Goal: Task Accomplishment & Management: Manage account settings

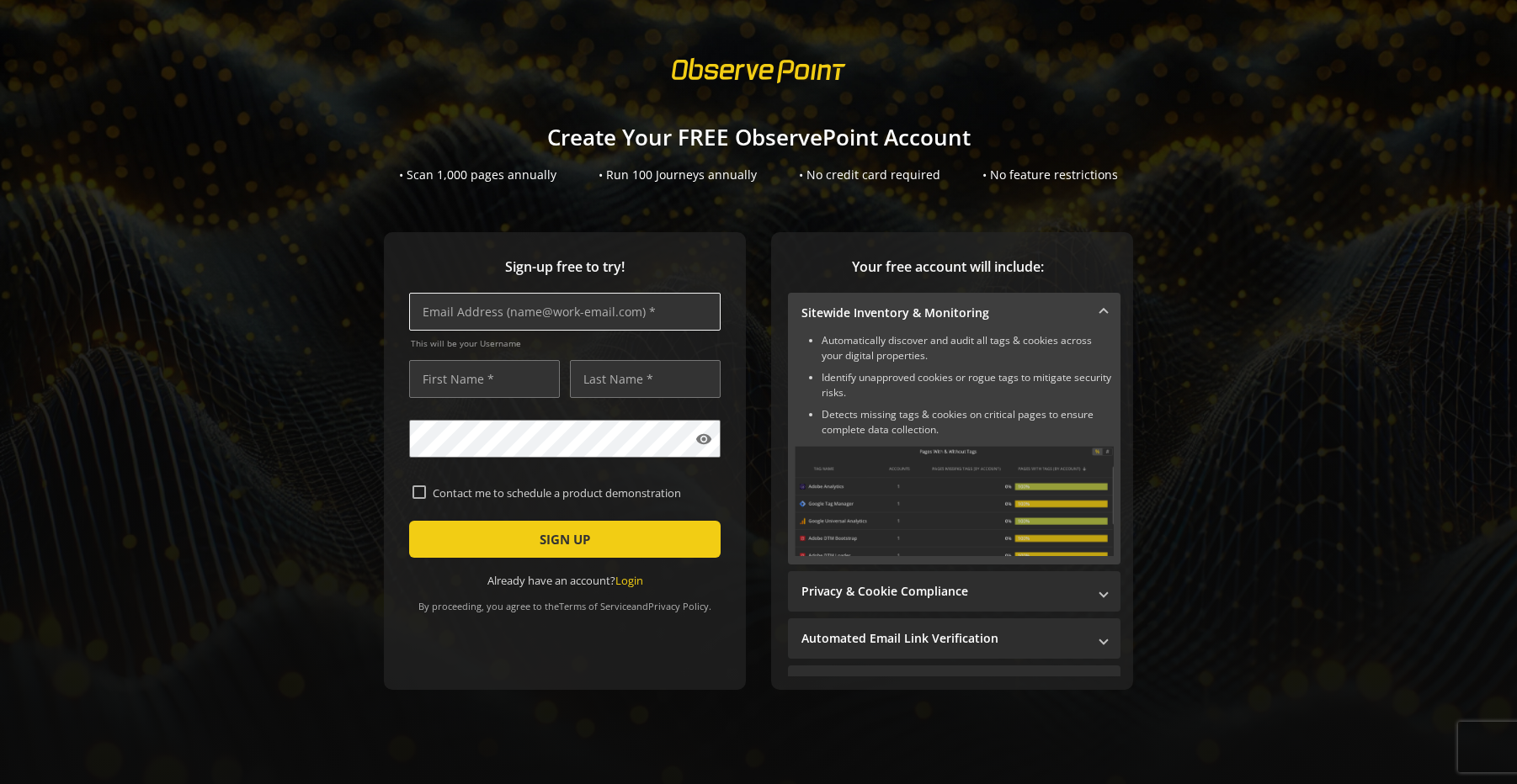
click at [506, 295] on input "text" at bounding box center [565, 312] width 312 height 38
type input "[PERSON_NAME][EMAIL_ADDRESS][DOMAIN_NAME]"
type input "[PERSON_NAME]"
type input "Eagar"
click at [708, 441] on mat-icon "visibility" at bounding box center [703, 439] width 17 height 17
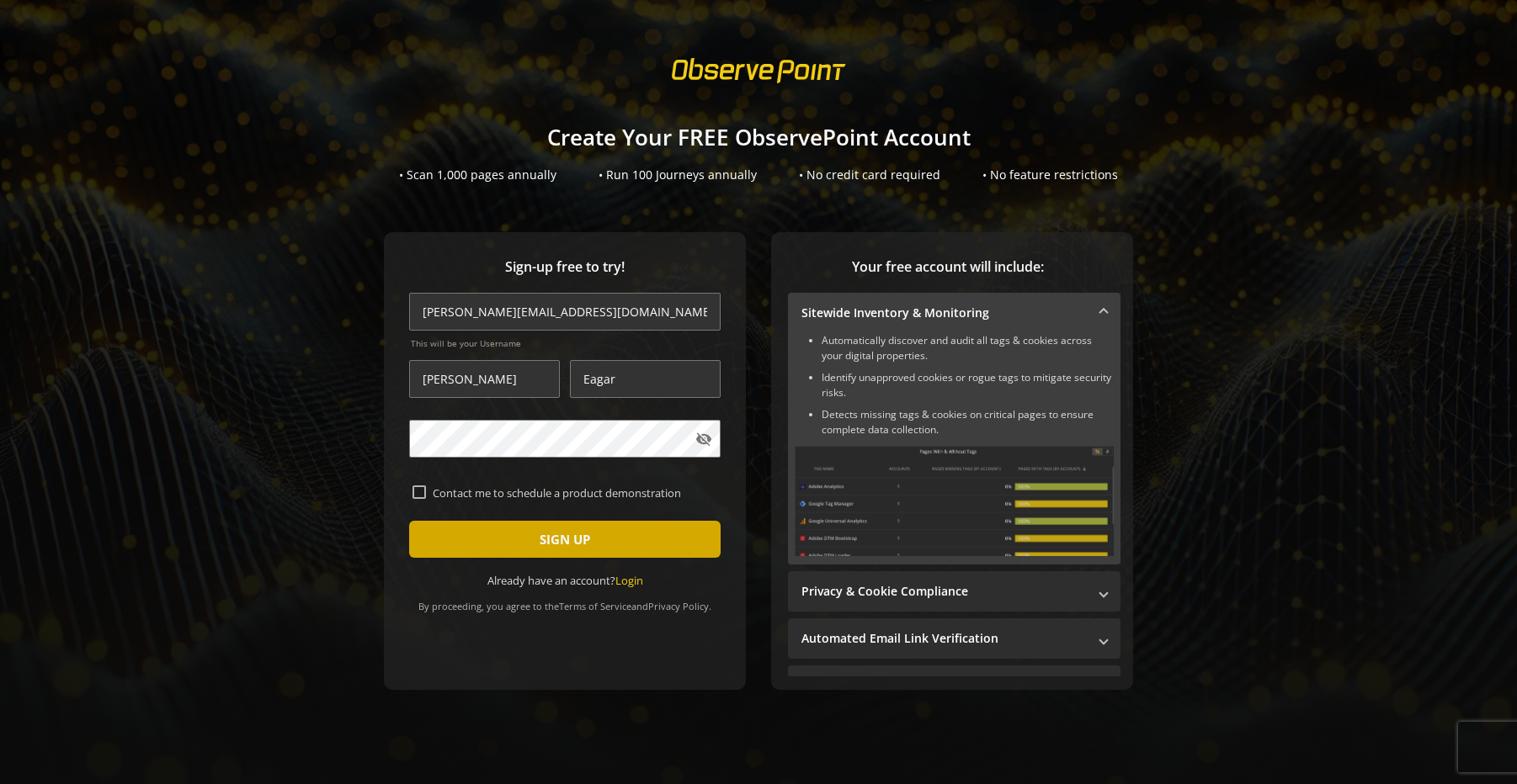
click at [552, 543] on span "SIGN UP" at bounding box center [565, 540] width 51 height 30
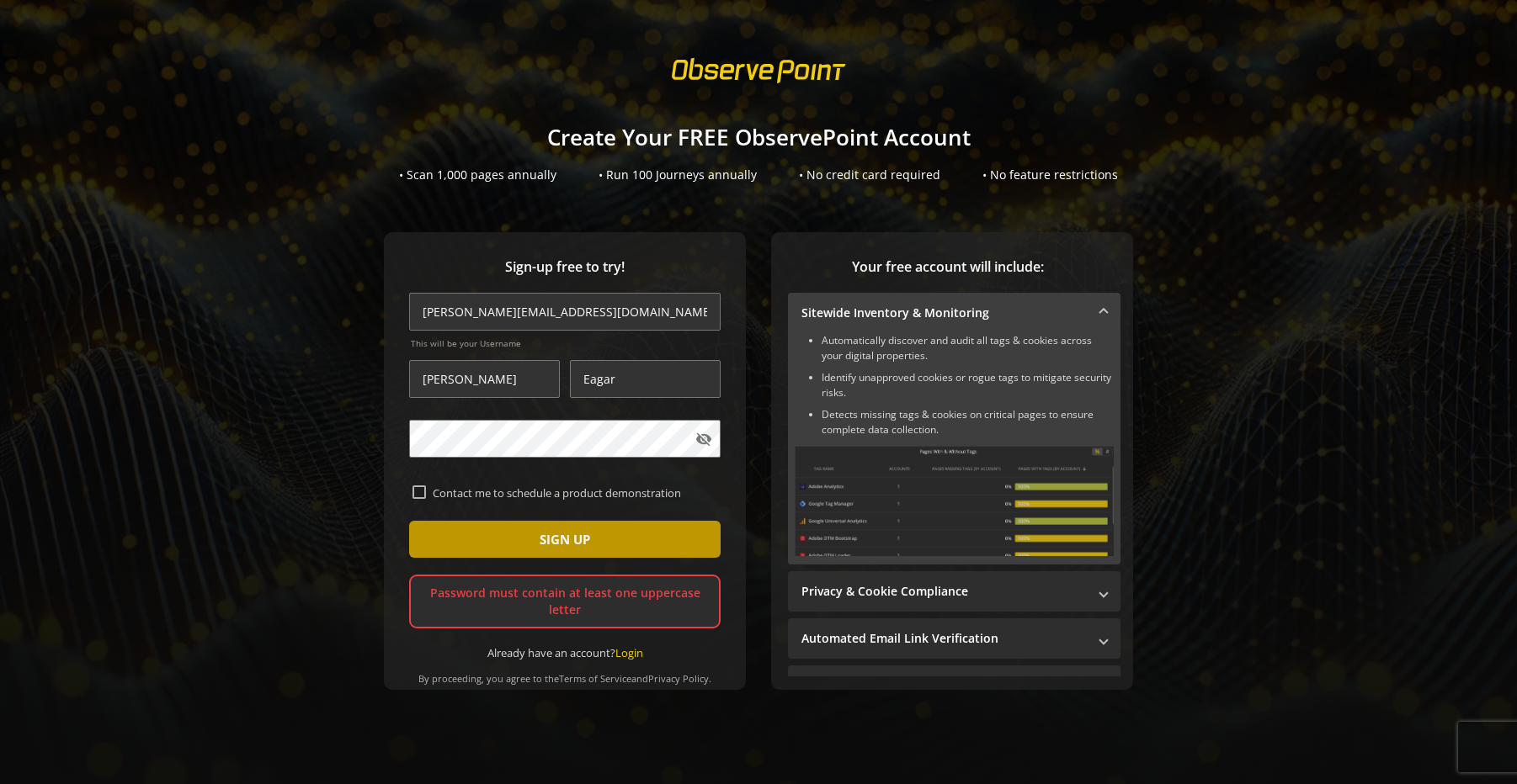
click at [569, 533] on span "SIGN UP" at bounding box center [565, 540] width 51 height 30
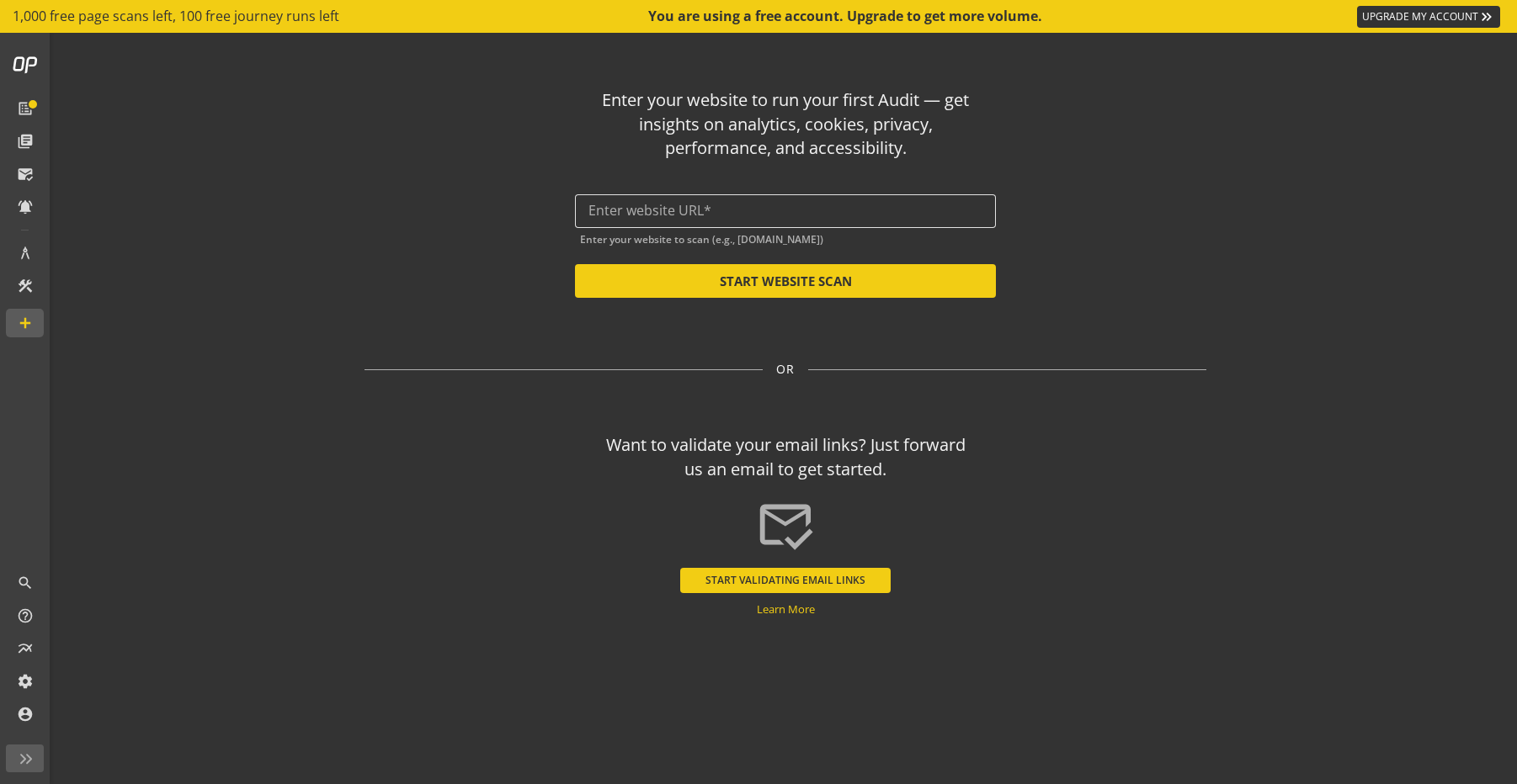
click at [773, 215] on input "text" at bounding box center [786, 210] width 394 height 16
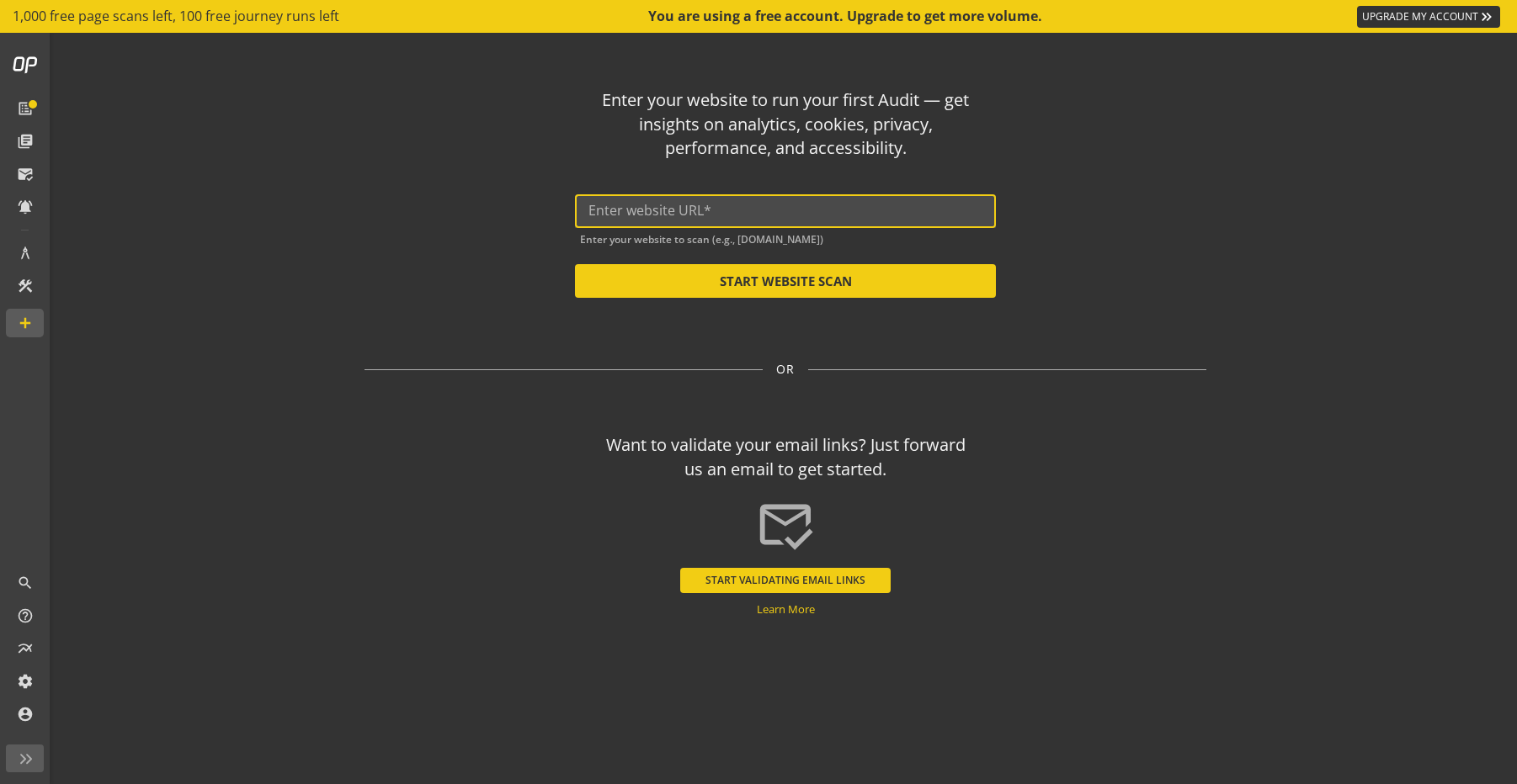
click at [773, 215] on input "text" at bounding box center [786, 210] width 394 height 16
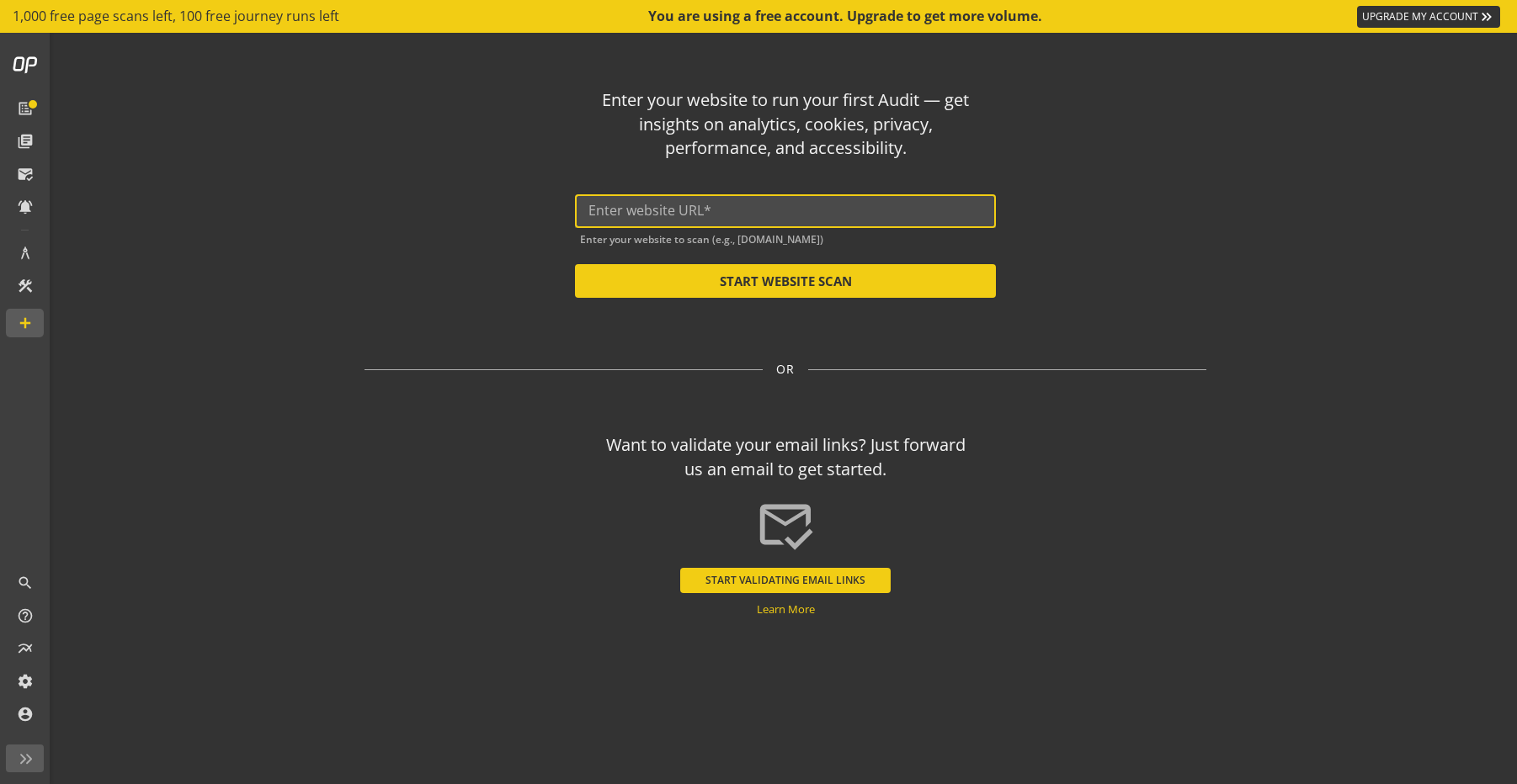
click at [773, 215] on input "text" at bounding box center [786, 210] width 394 height 16
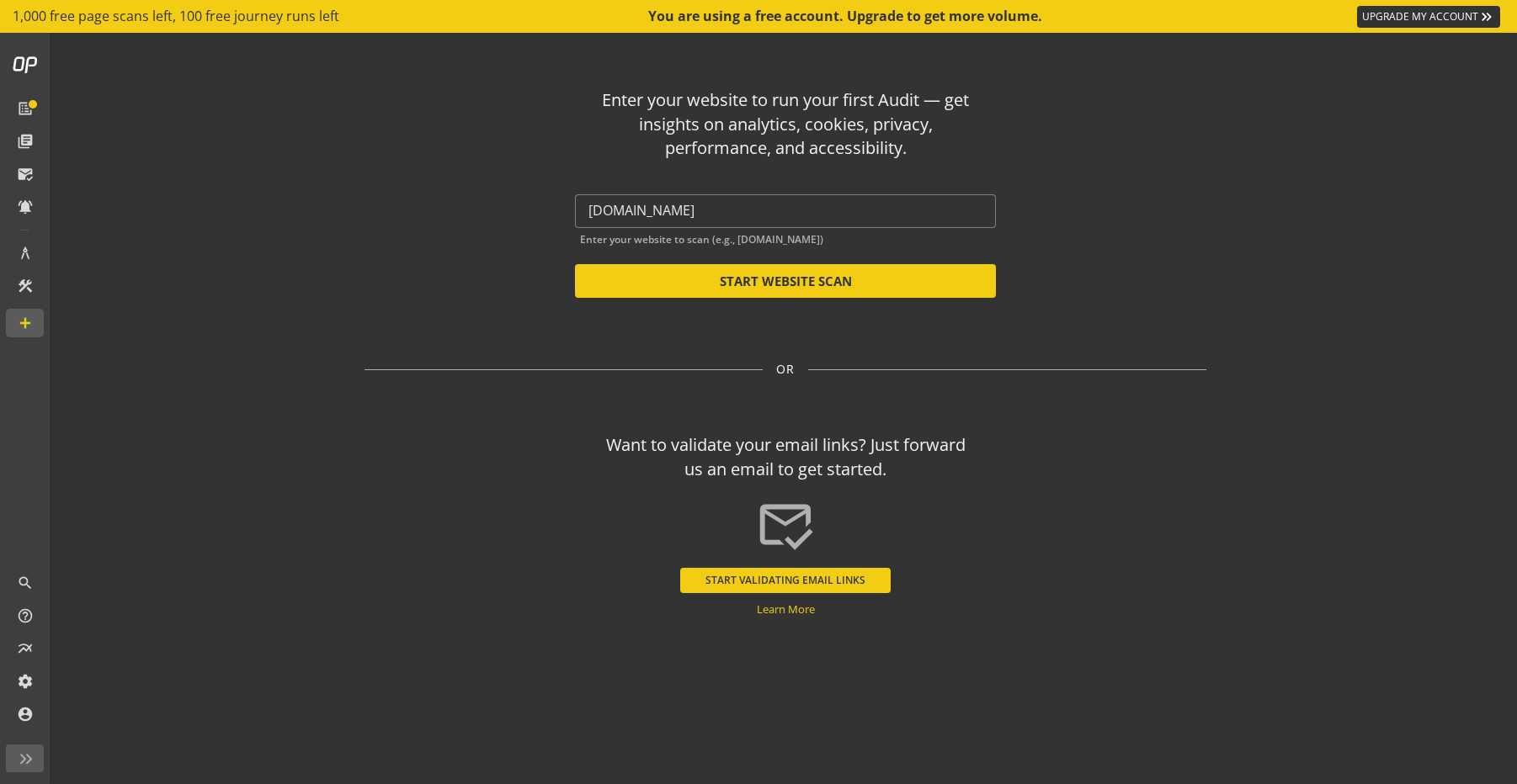
click at [1132, 487] on div "Want to validate your email links? Just forward us an email to get started. [PE…" at bounding box center [785, 519] width 842 height 197
click at [790, 286] on button "START WEBSITE SCAN" at bounding box center [785, 281] width 421 height 34
type input "[URL][DOMAIN_NAME]"
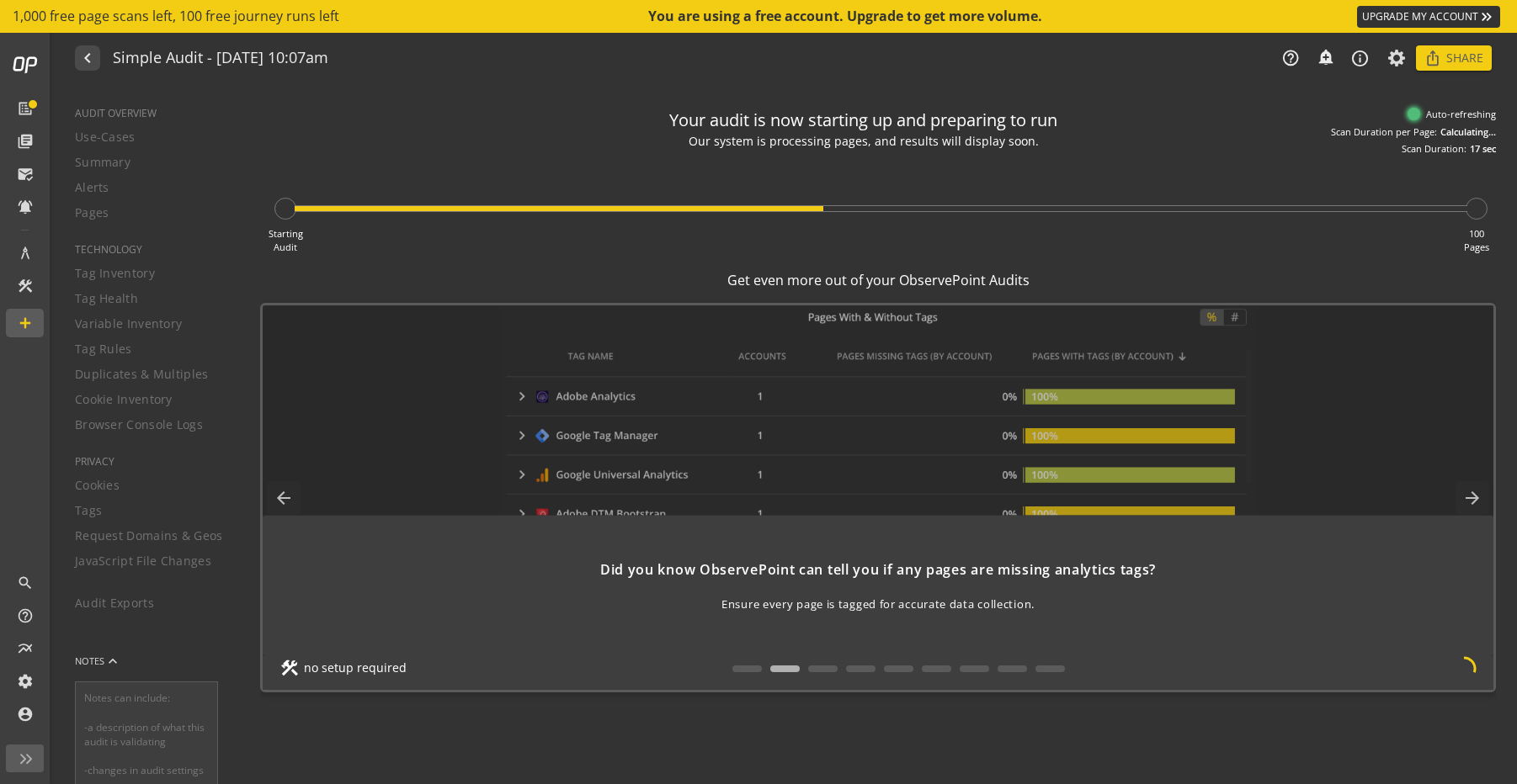
click at [1394, 58] on icon at bounding box center [1397, 58] width 21 height 12
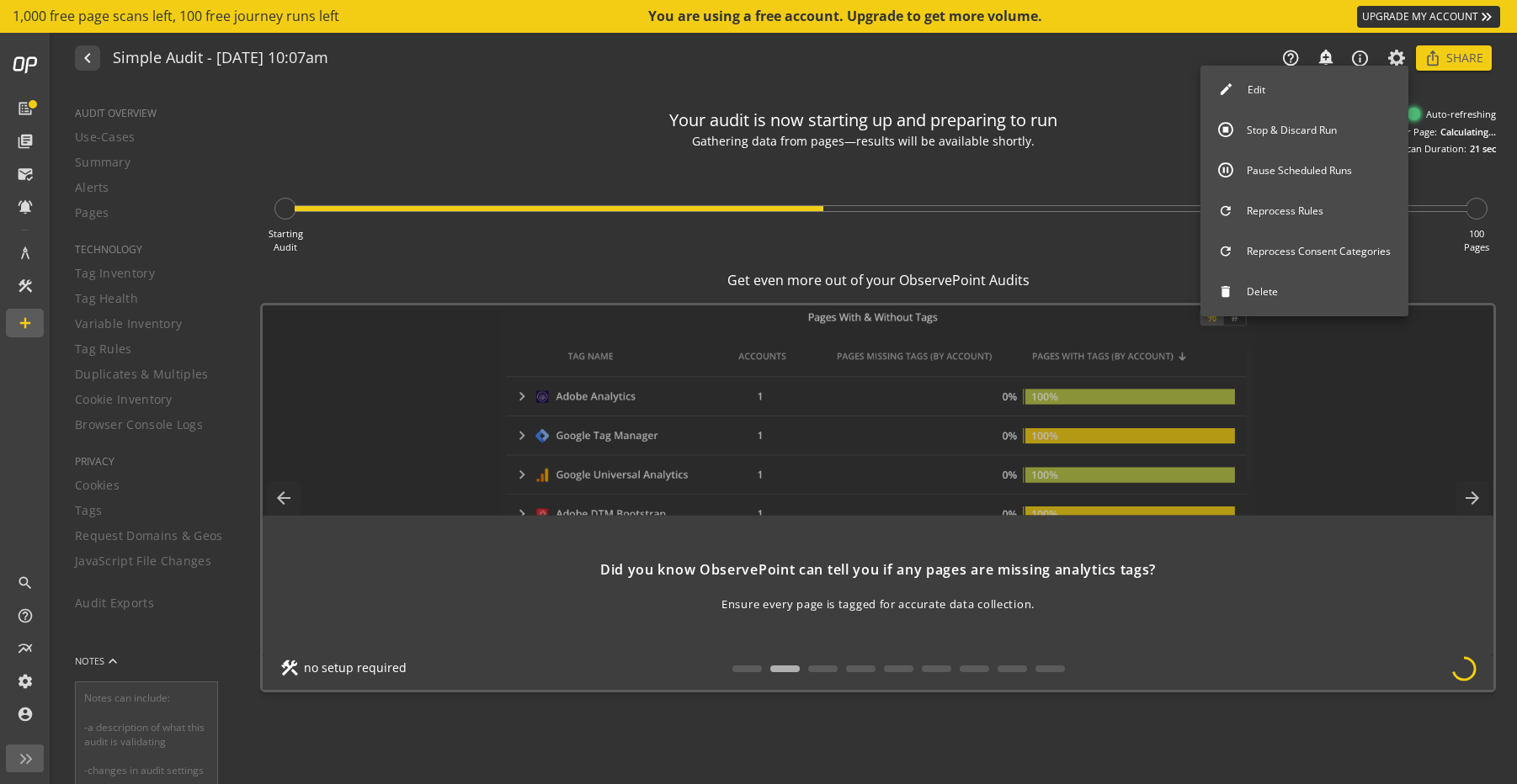
click at [1277, 127] on button "Stop & Discard Run" at bounding box center [1305, 131] width 208 height 36
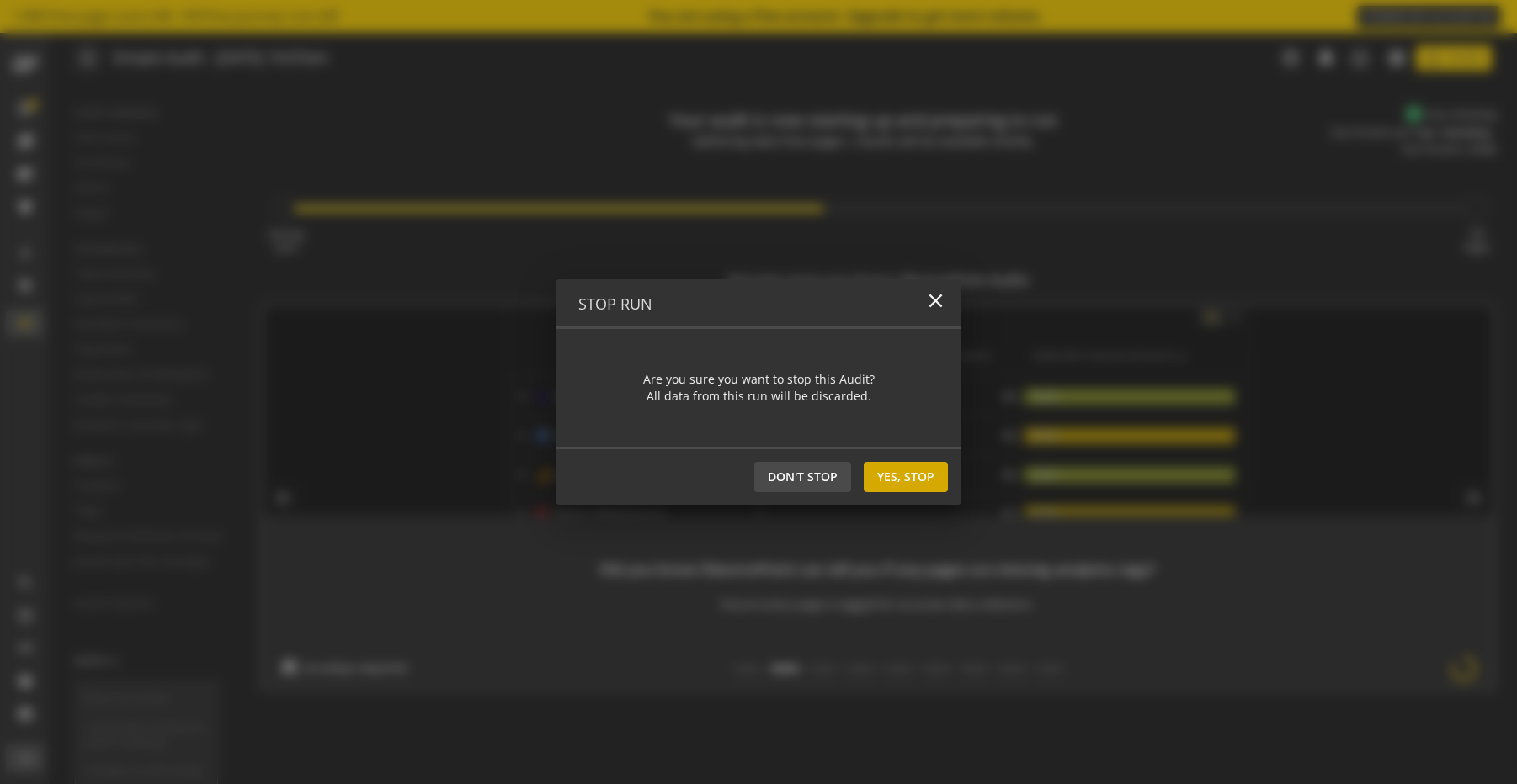
click at [920, 477] on span "Yes, Stop" at bounding box center [906, 477] width 57 height 30
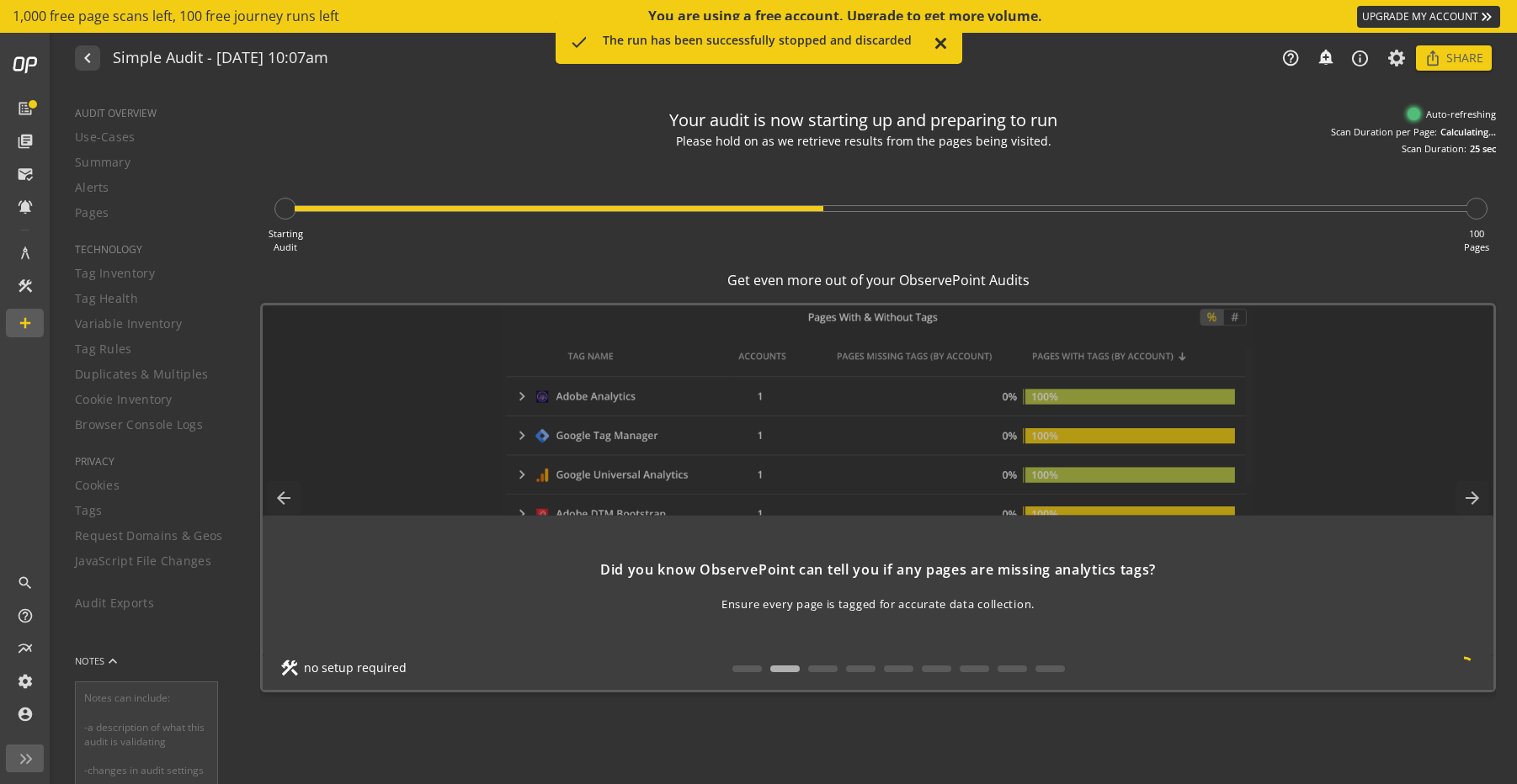
click at [937, 41] on mat-icon "close" at bounding box center [940, 44] width 17 height 20
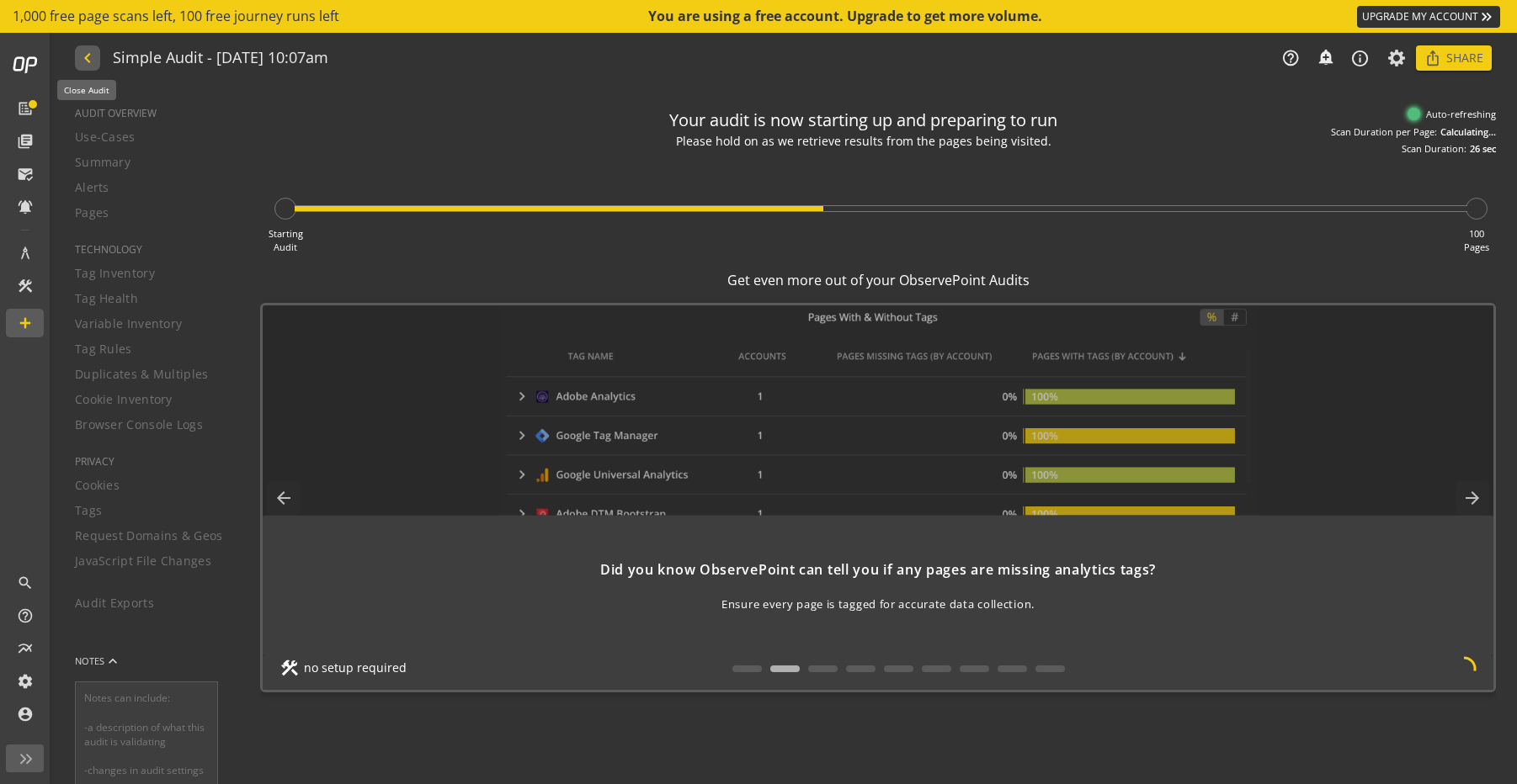
click at [89, 51] on mat-icon "navigate_before" at bounding box center [86, 58] width 18 height 20
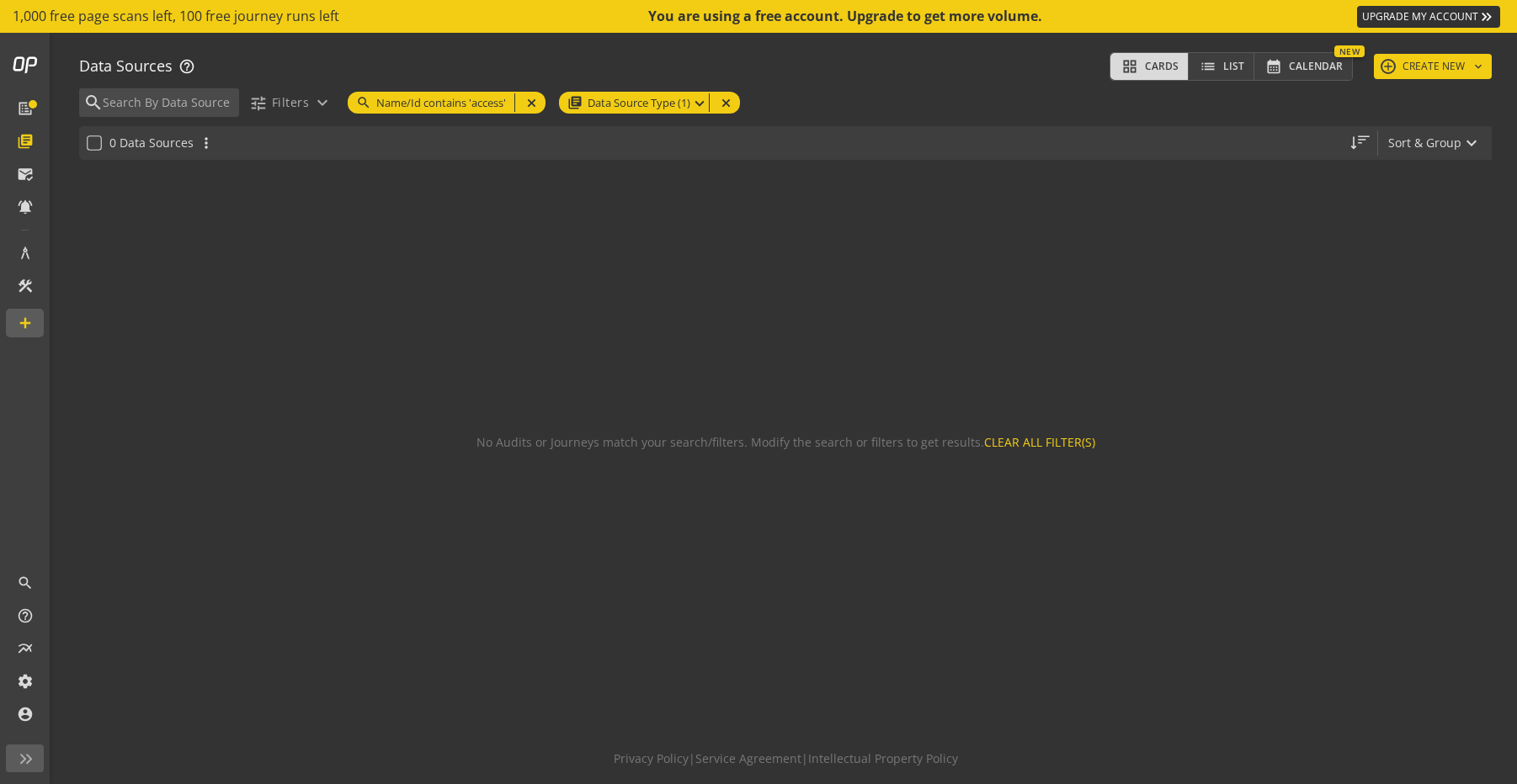
click at [531, 98] on mat-icon "close" at bounding box center [530, 103] width 23 height 12
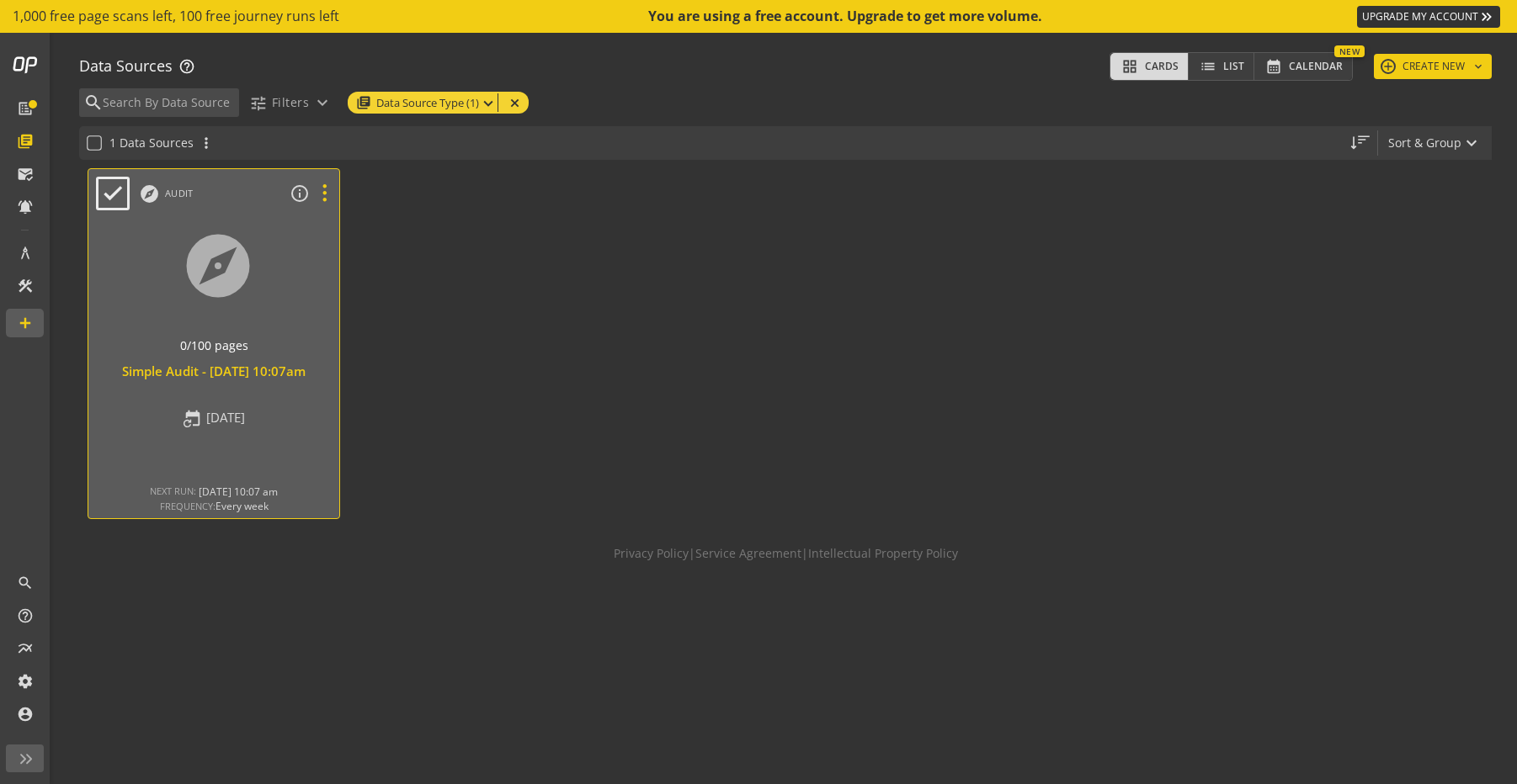
click at [324, 195] on icon at bounding box center [324, 194] width 29 height 22
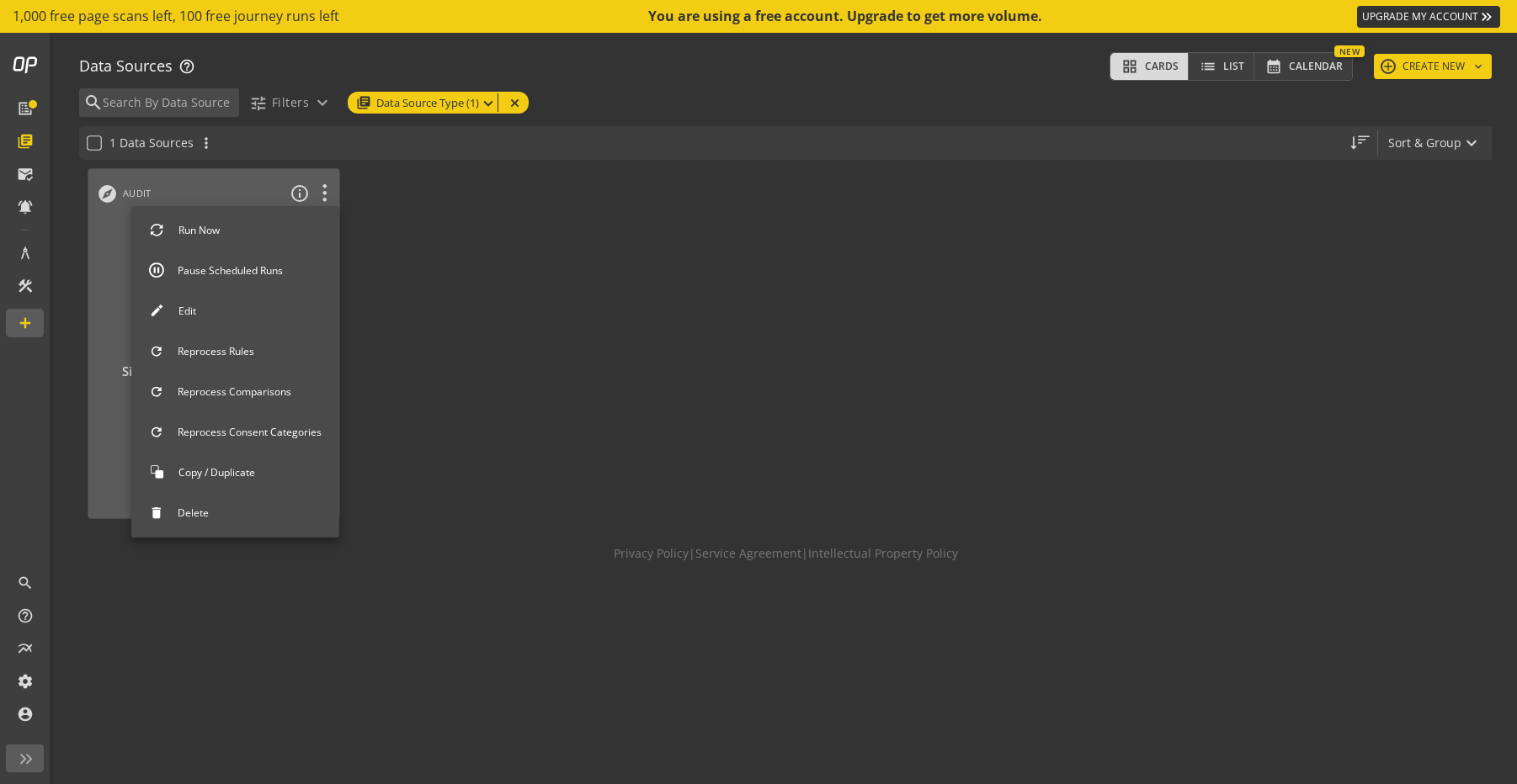
click at [238, 518] on button "Delete" at bounding box center [235, 513] width 208 height 36
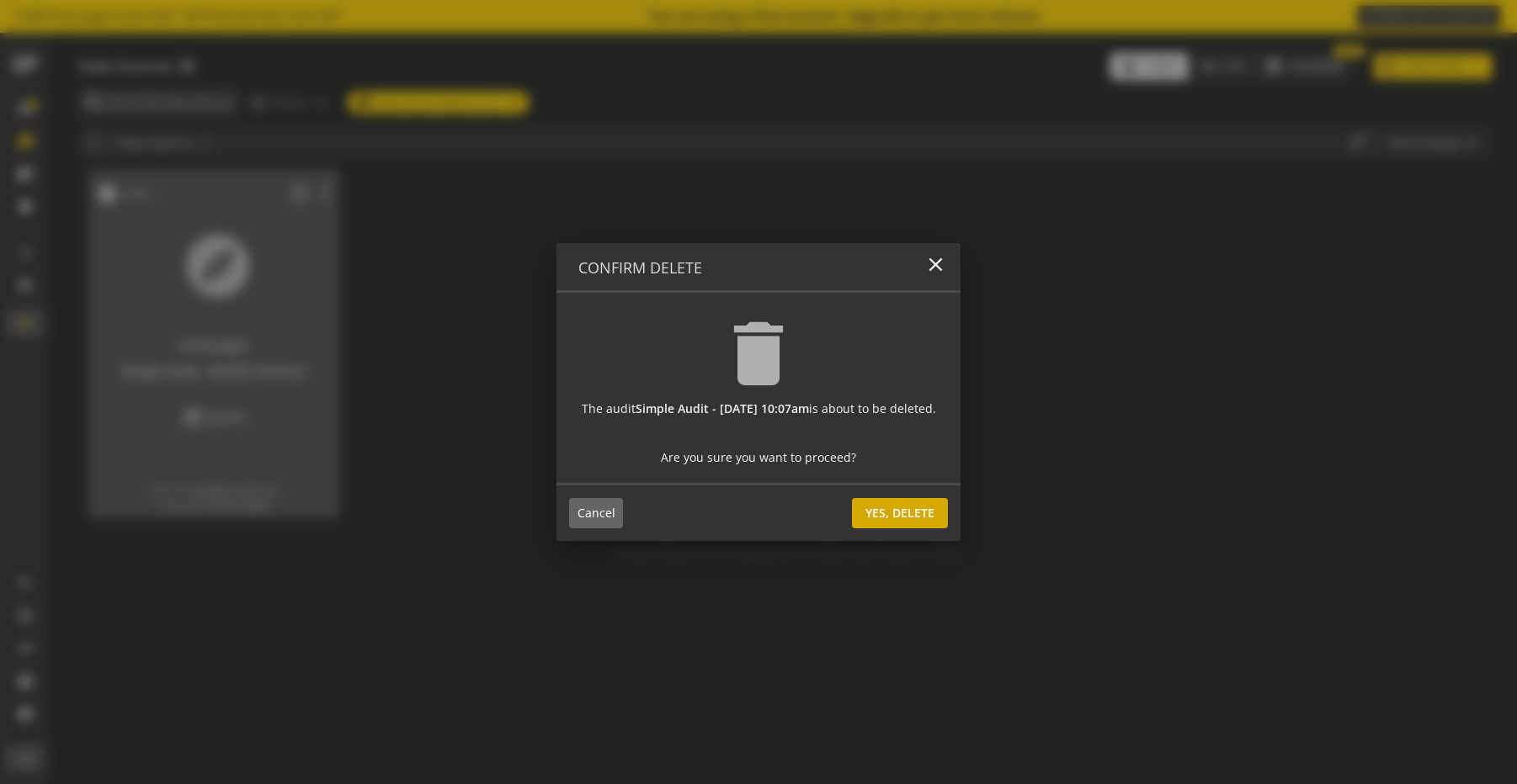
click at [929, 511] on span "Yes, Delete" at bounding box center [900, 513] width 69 height 30
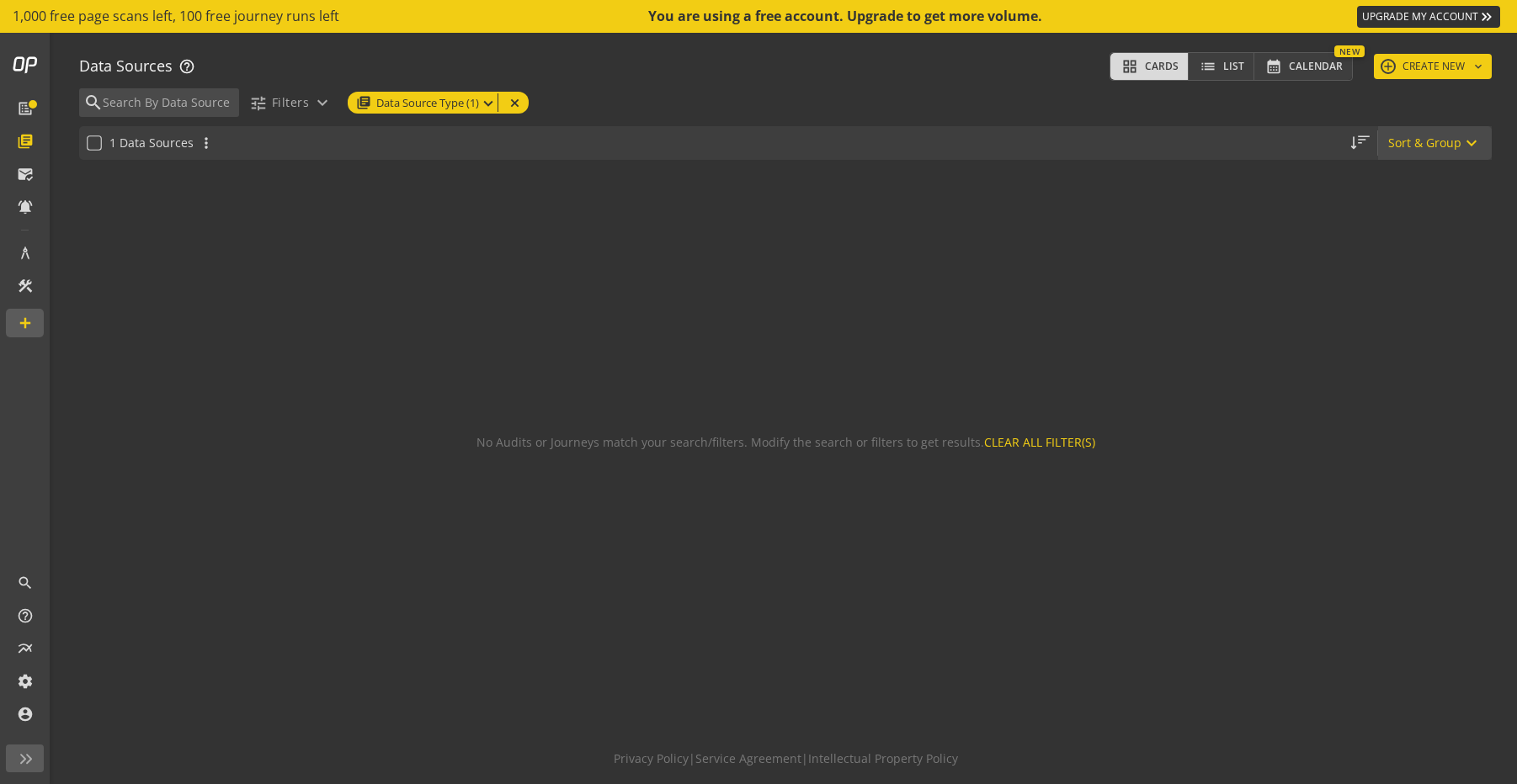
click at [1427, 139] on button "Sort & Group expand_more" at bounding box center [1435, 143] width 114 height 34
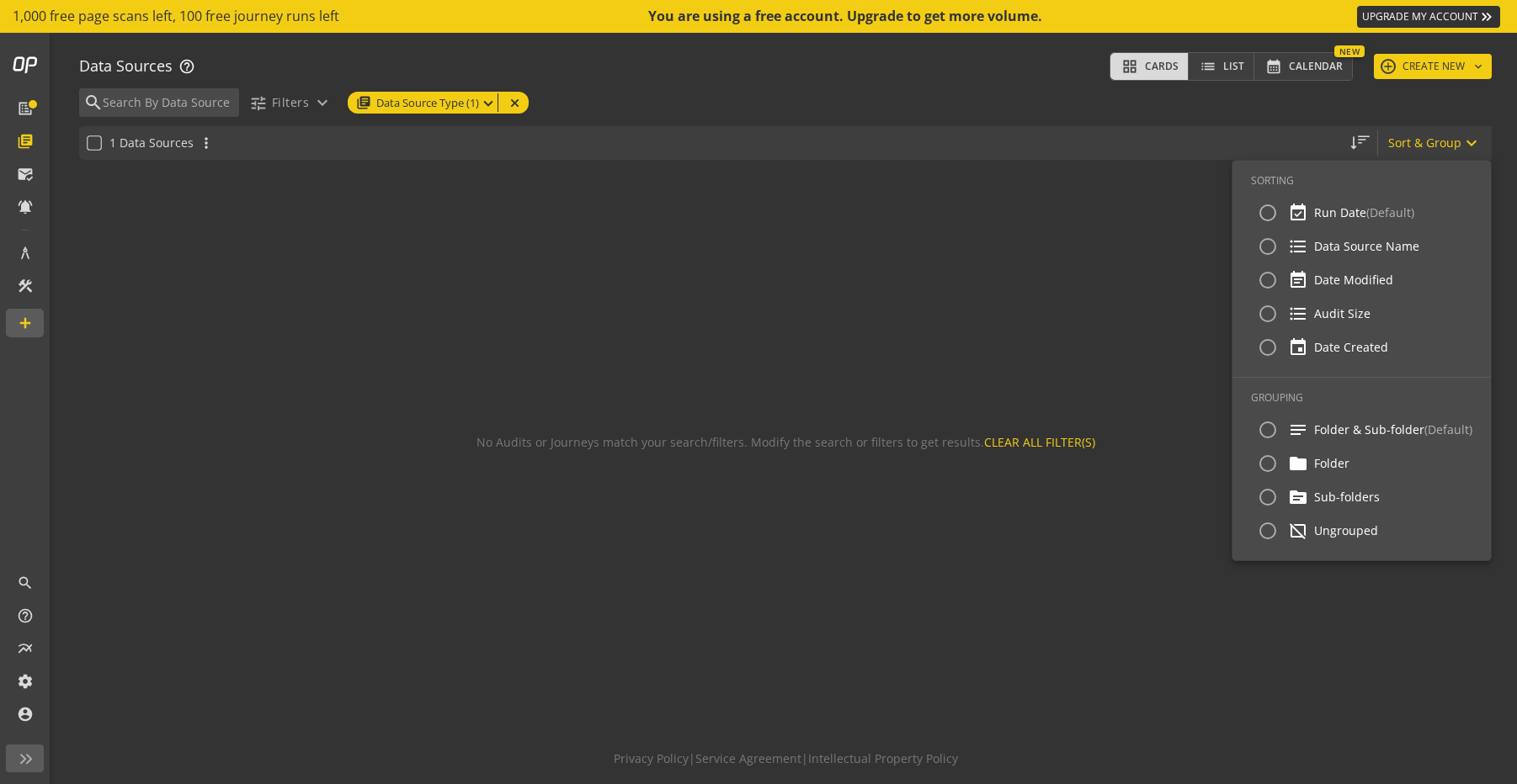
click at [1323, 442] on div "notes Folder & Sub-folder (Default)" at bounding box center [1362, 430] width 221 height 34
click at [1284, 433] on input "notes Folder & Sub-folder (Default)" at bounding box center [1268, 430] width 34 height 34
radio input "true"
radio input "false"
click at [549, 295] on div at bounding box center [758, 392] width 1517 height 784
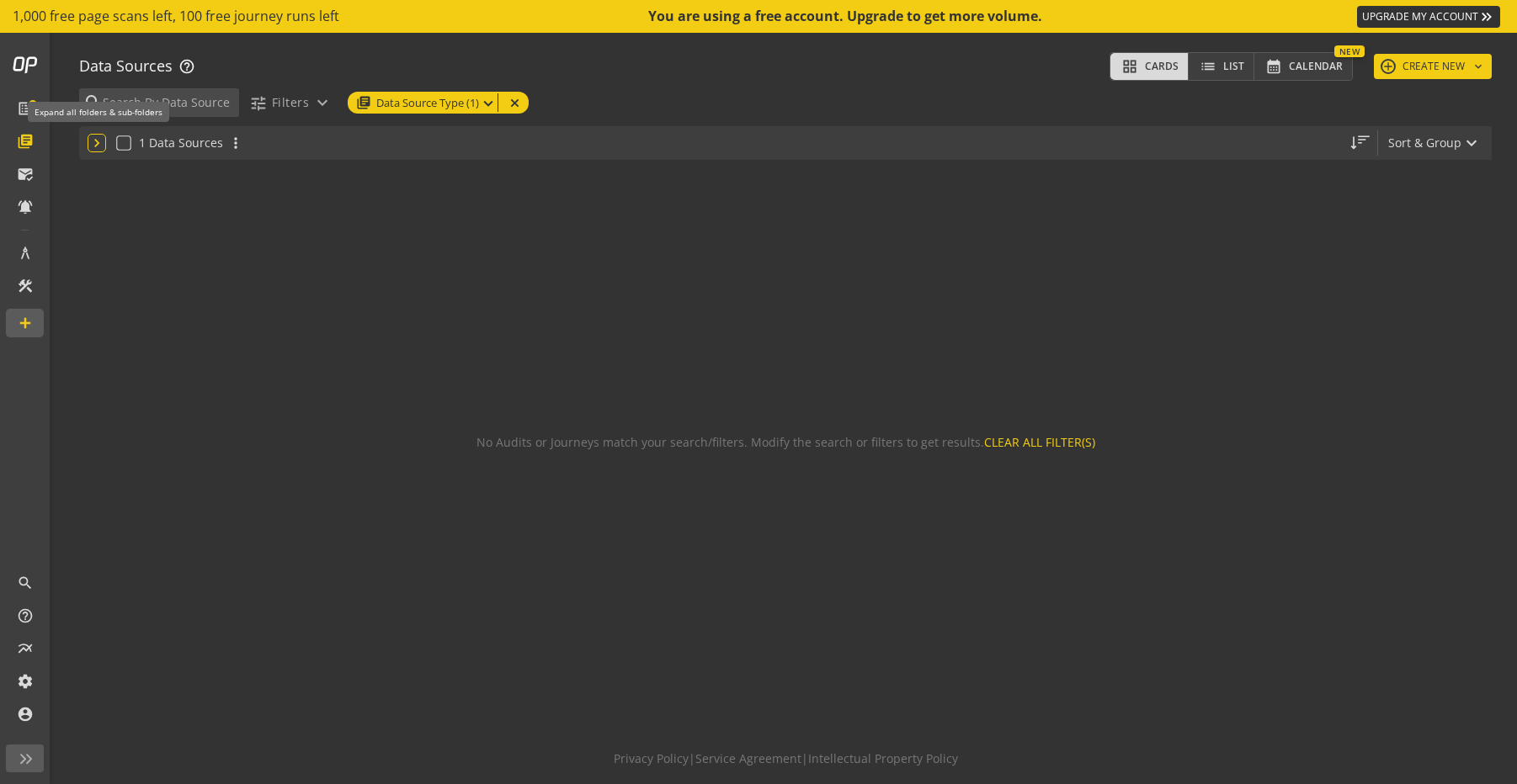
click at [96, 142] on mat-icon "expand_more" at bounding box center [97, 143] width 17 height 17
drag, startPoint x: 95, startPoint y: 142, endPoint x: 112, endPoint y: 140, distance: 17.1
click at [95, 142] on mat-icon "expand_more" at bounding box center [97, 143] width 17 height 17
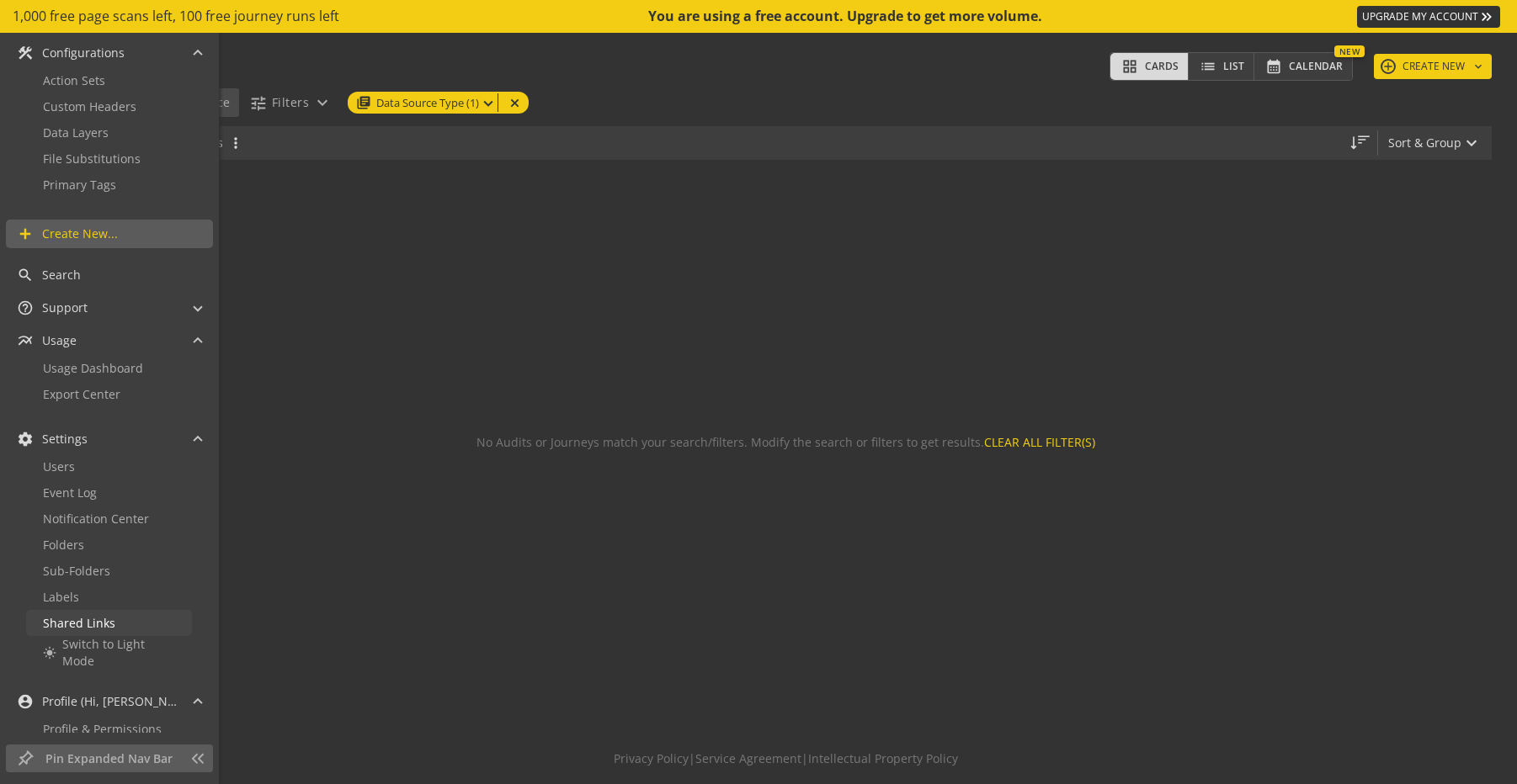
scroll to position [502, 0]
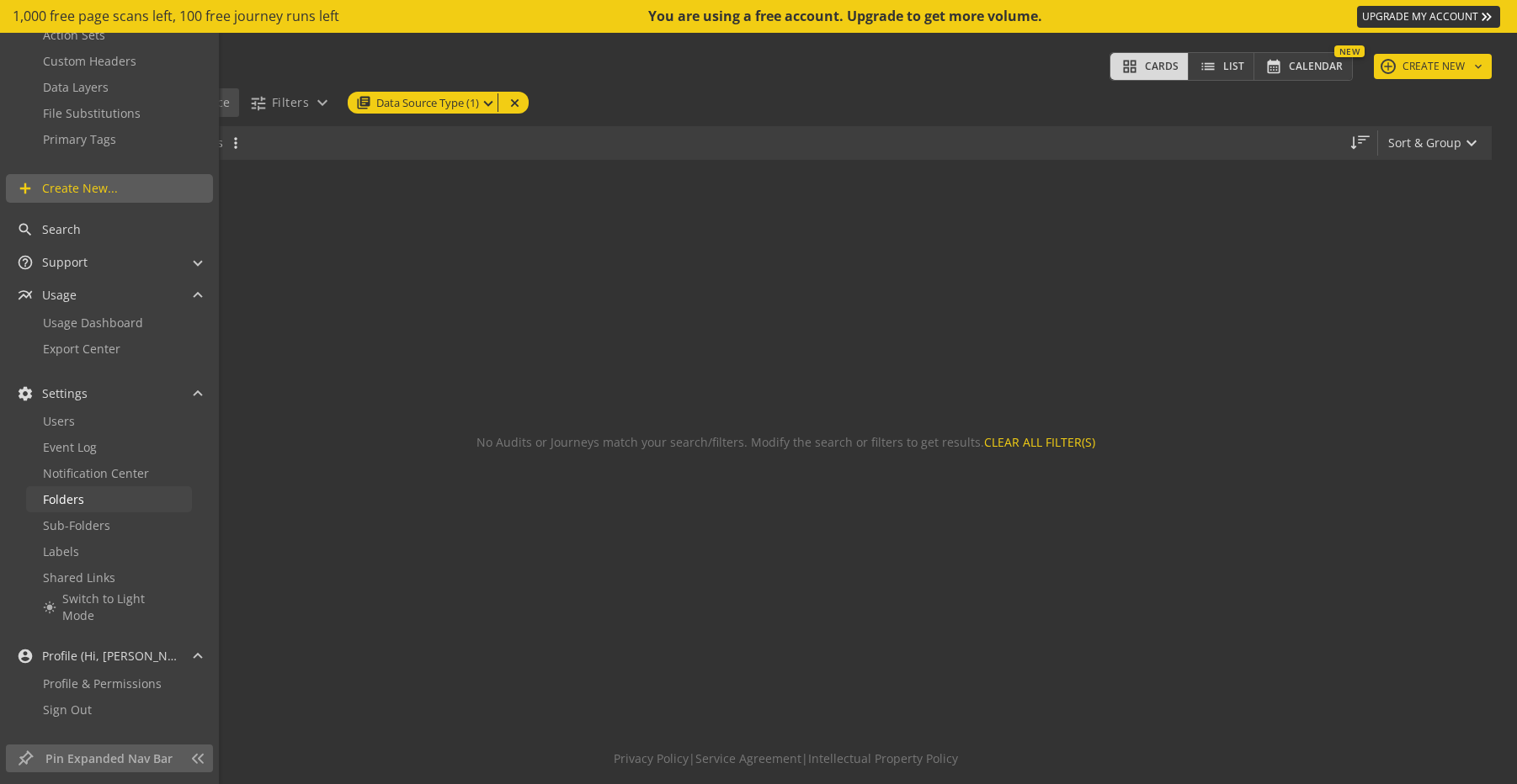
click at [89, 499] on link "Folders" at bounding box center [108, 499] width 166 height 26
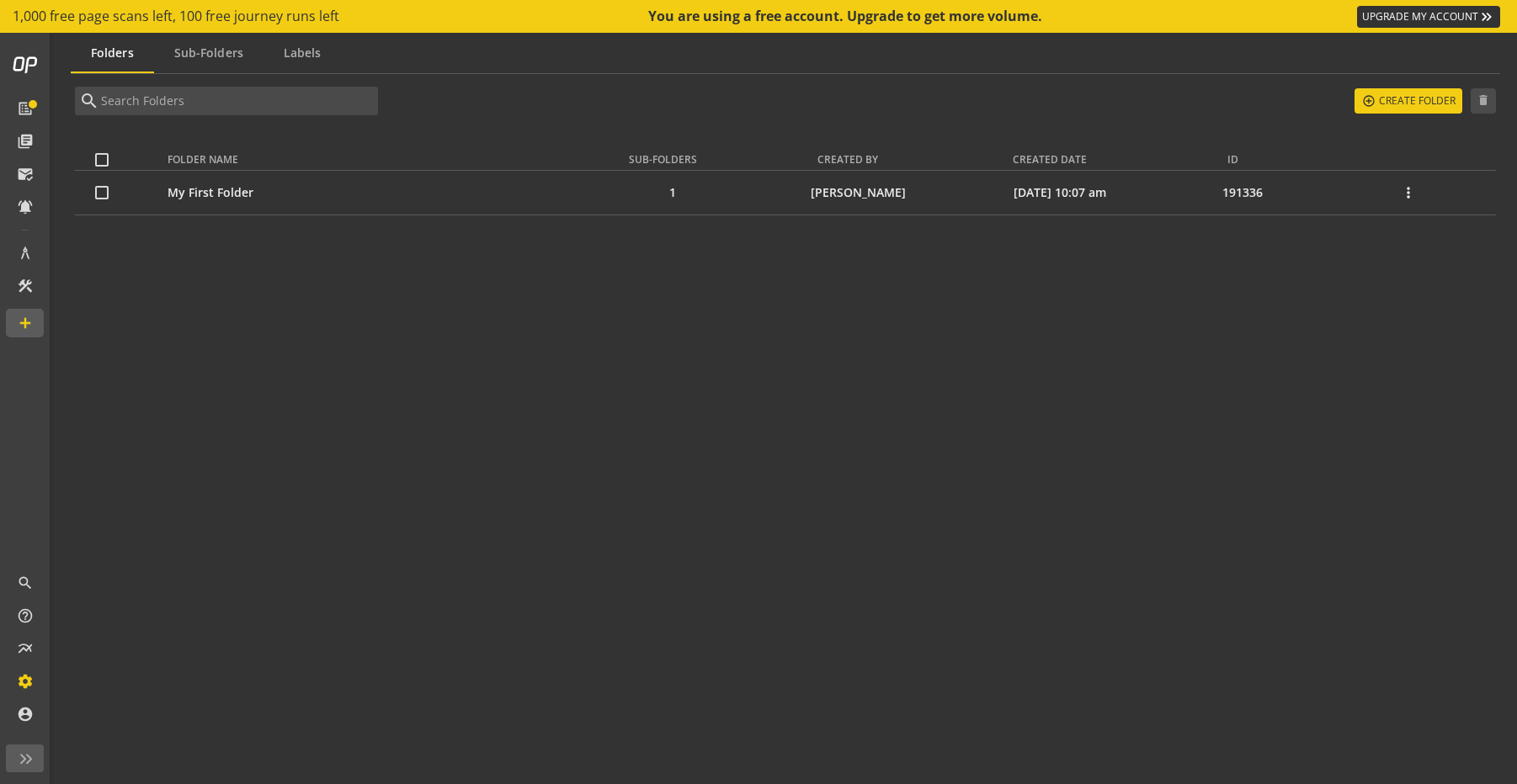
drag, startPoint x: 103, startPoint y: 196, endPoint x: 132, endPoint y: 191, distance: 29.4
click at [103, 196] on input "checkbox" at bounding box center [101, 192] width 13 height 13
checkbox input "true"
click at [1479, 99] on mat-icon "delete" at bounding box center [1483, 100] width 15 height 15
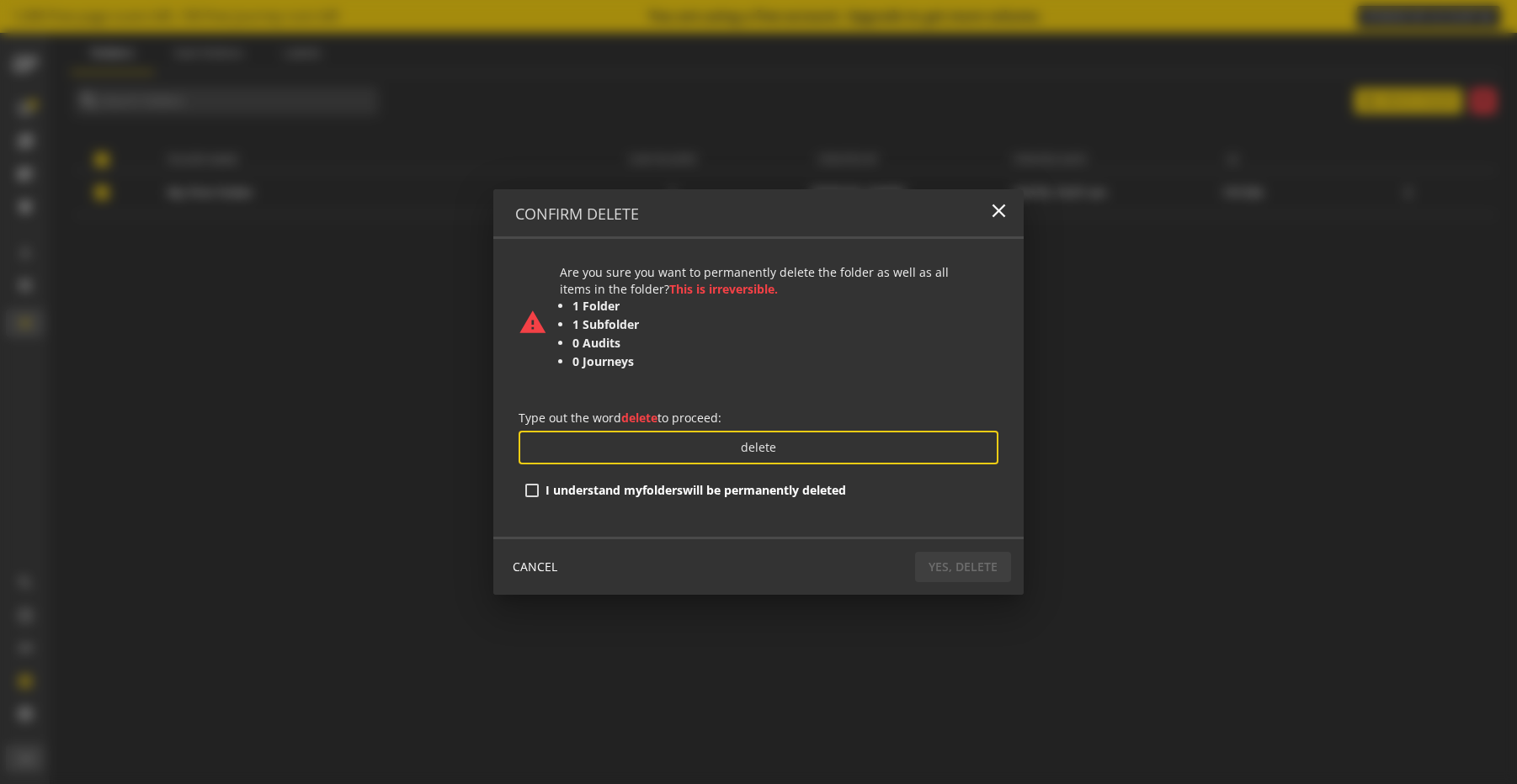
type input "delete"
click at [541, 492] on label "I understand my Folders will be permanently deleted" at bounding box center [693, 490] width 307 height 17
click at [539, 492] on input "I understand my Folders will be permanently deleted" at bounding box center [531, 490] width 13 height 13
checkbox input "true"
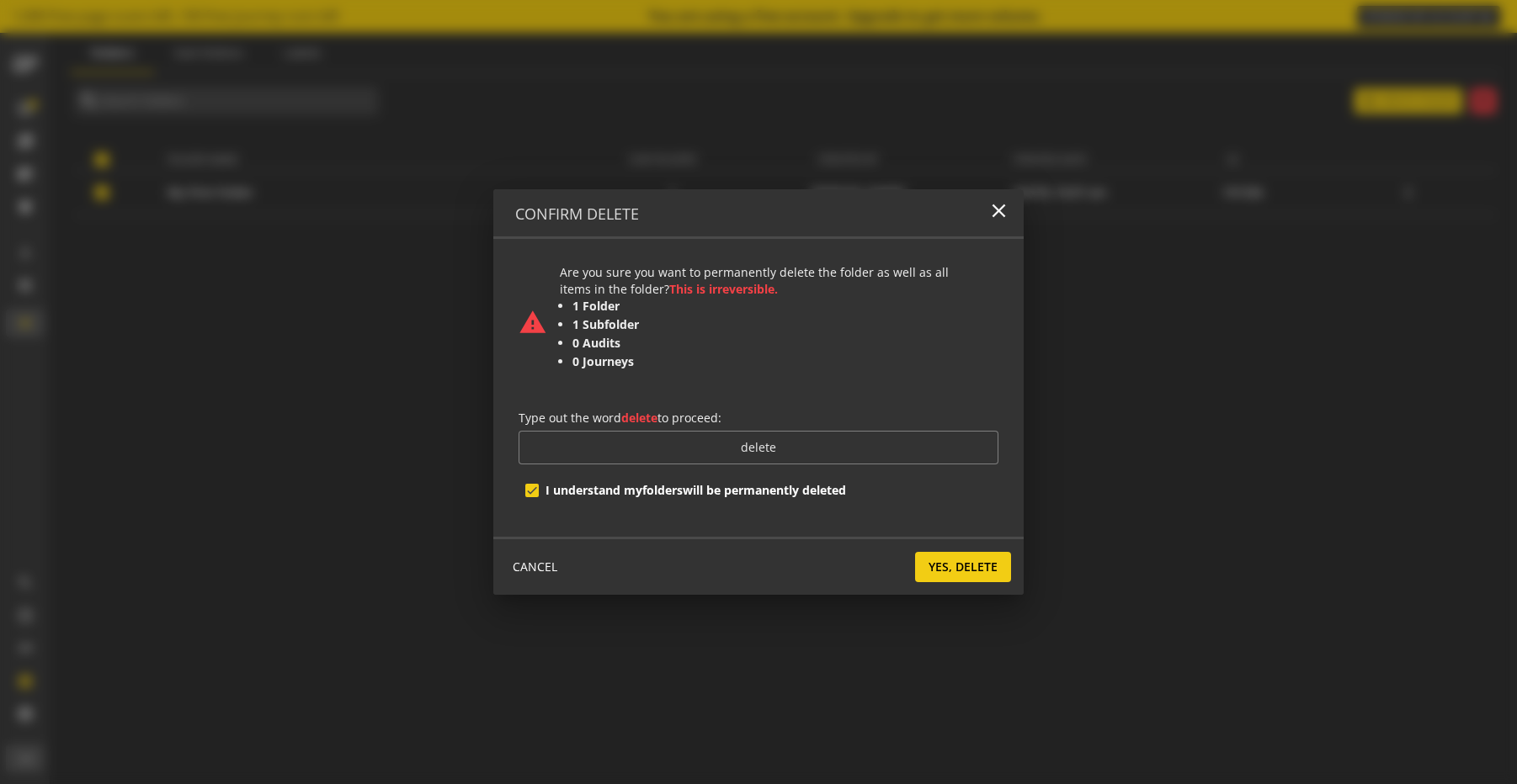
click at [975, 569] on span "Yes, Delete" at bounding box center [964, 567] width 69 height 30
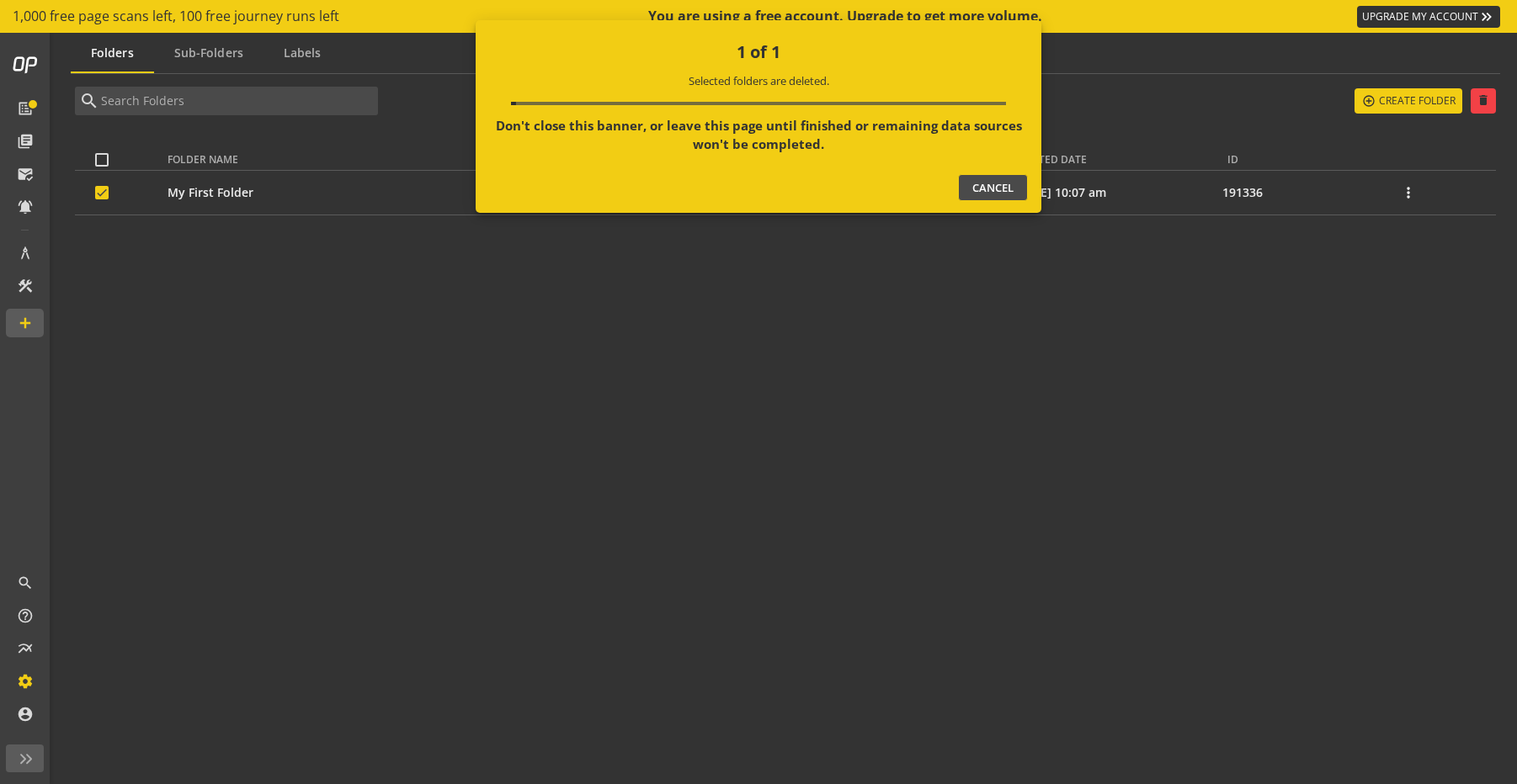
checkbox input "false"
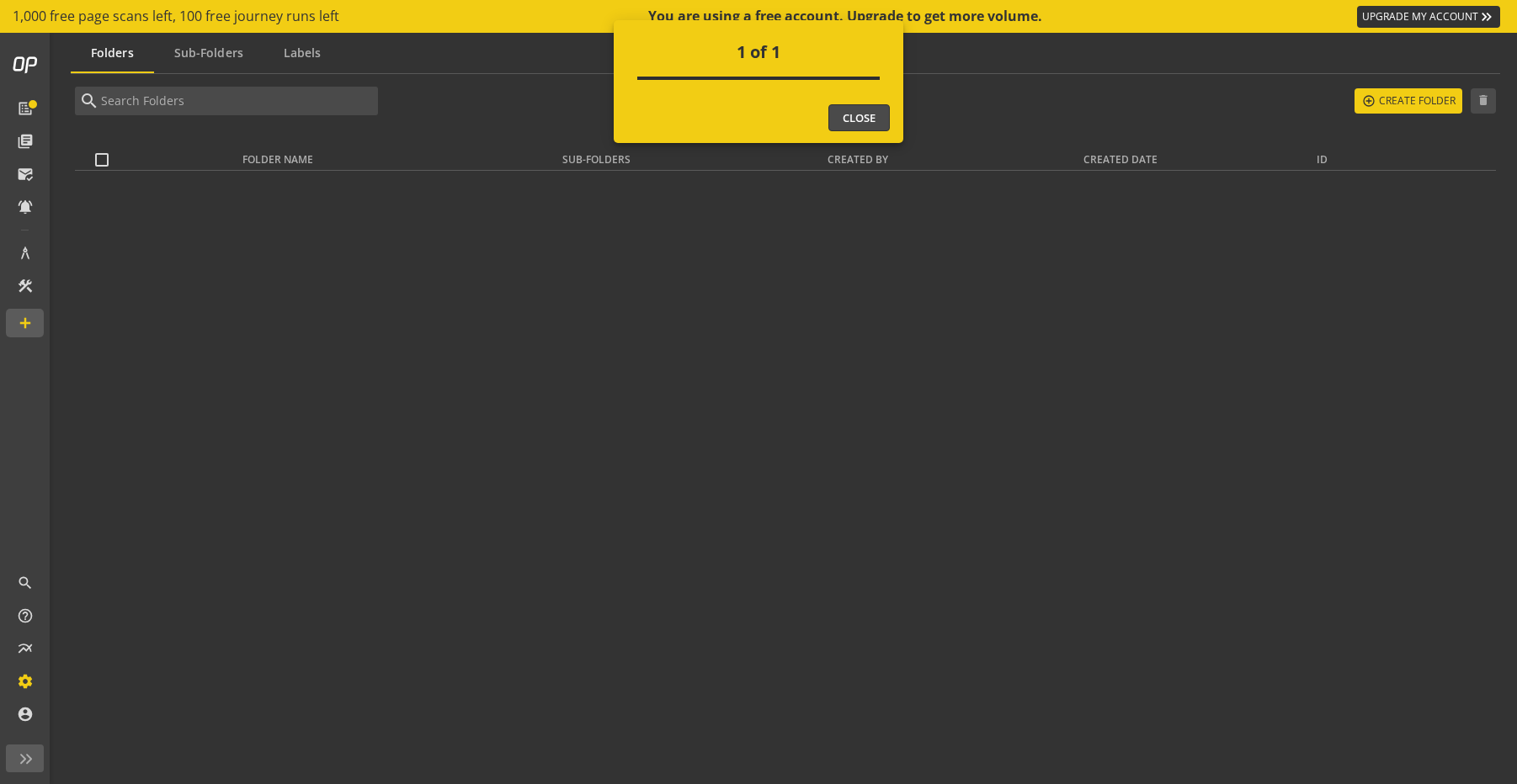
click at [883, 117] on button "Close" at bounding box center [859, 118] width 61 height 27
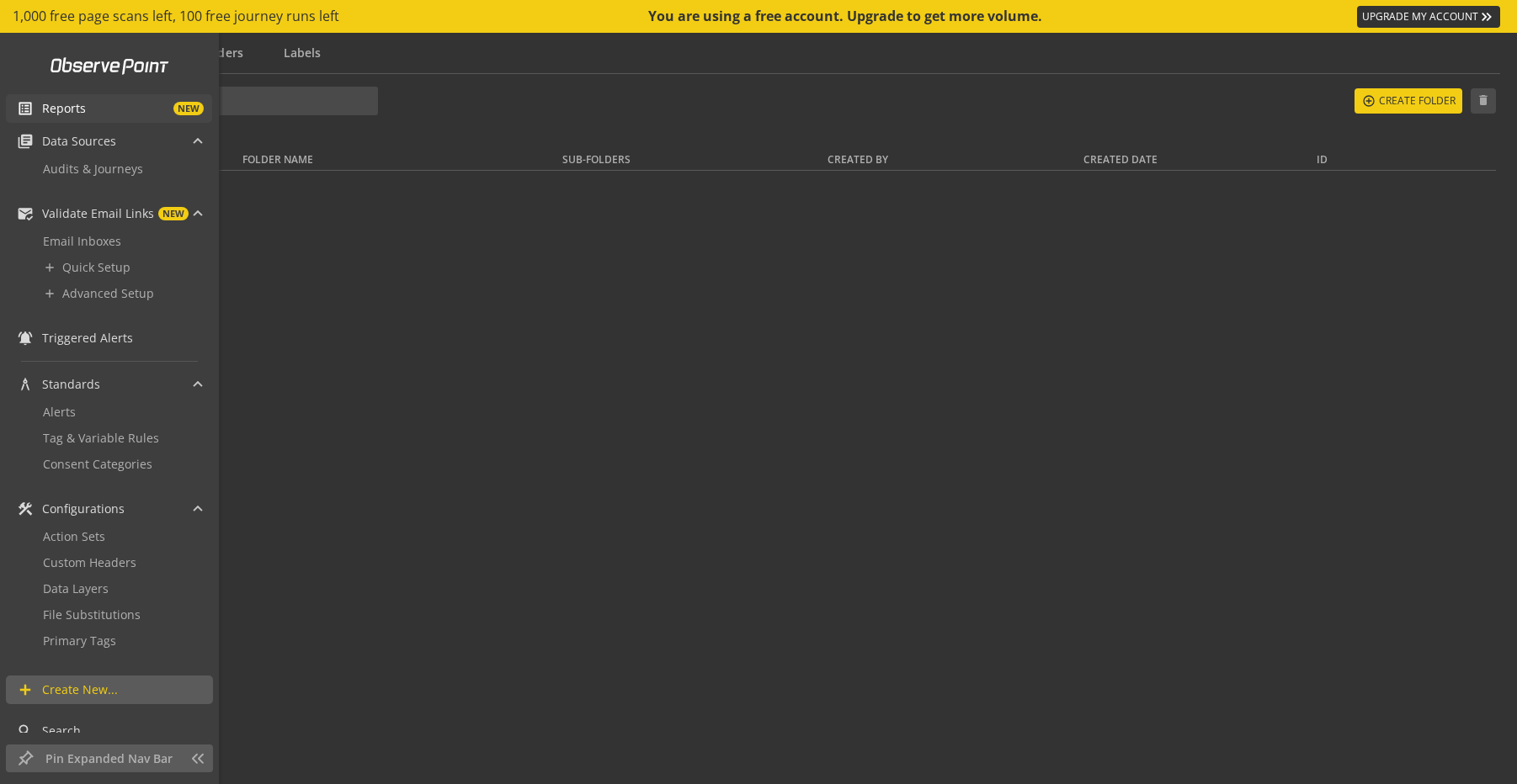
click at [39, 107] on span "list_alt" at bounding box center [29, 108] width 25 height 17
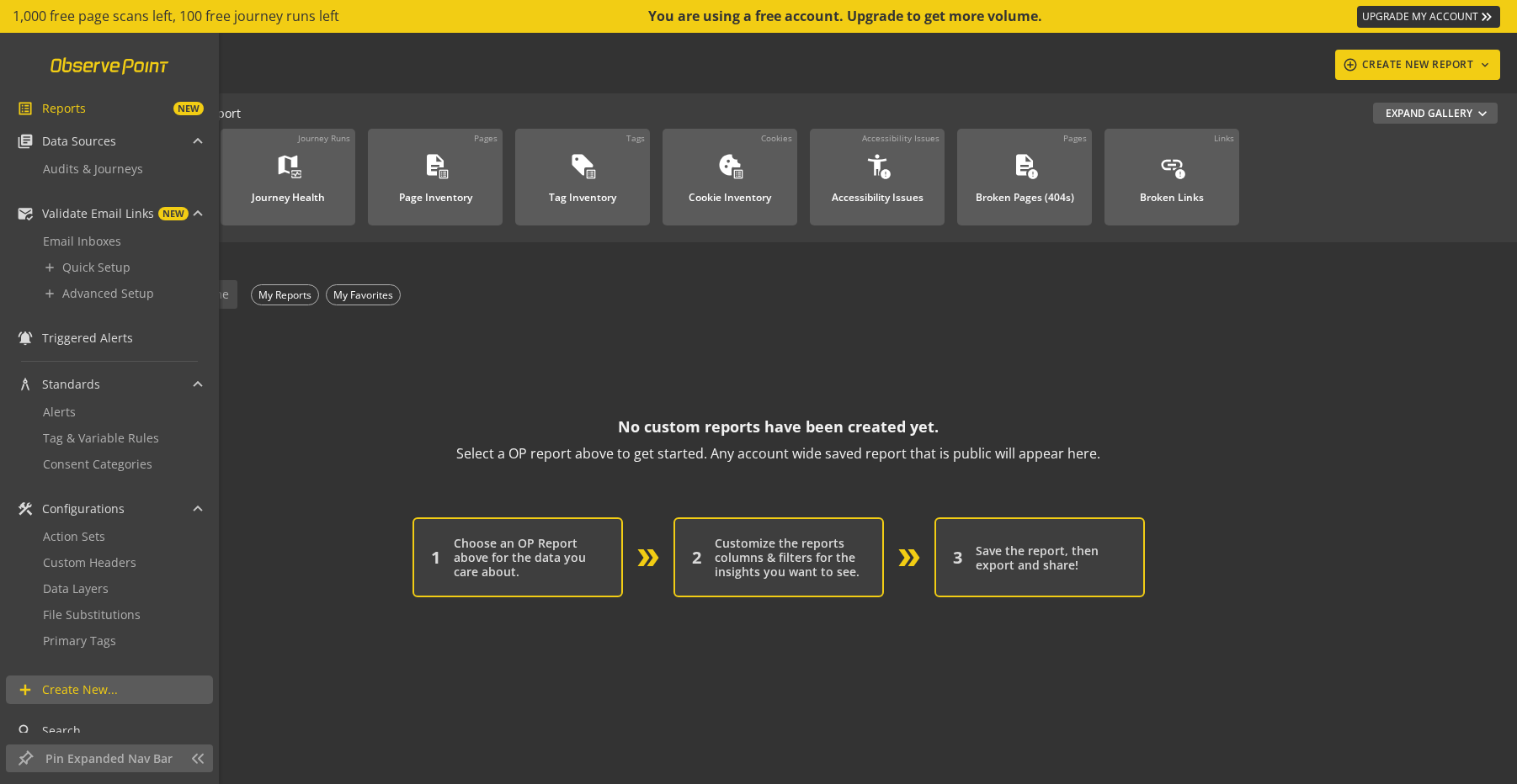
click at [66, 64] on link at bounding box center [109, 66] width 139 height 32
